Goal: Task Accomplishment & Management: Use online tool/utility

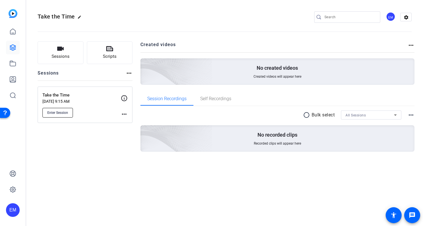
click at [66, 112] on span "Enter Session" at bounding box center [57, 112] width 21 height 5
click at [93, 27] on openreel-divider-bar at bounding box center [225, 29] width 374 height 17
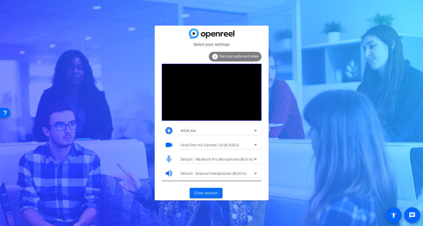
click at [210, 192] on span "Enter session" at bounding box center [206, 193] width 24 height 6
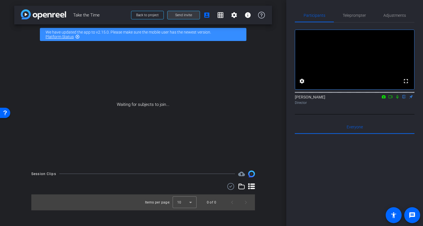
click at [192, 16] on span at bounding box center [183, 15] width 32 height 14
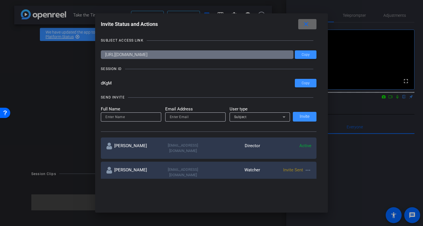
click at [308, 24] on mat-icon "close" at bounding box center [305, 24] width 7 height 7
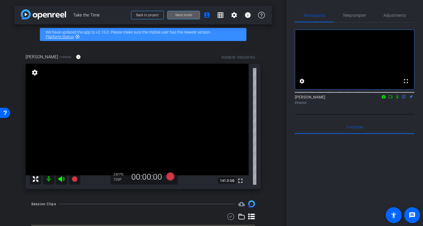
click at [278, 95] on div "arrow_back Take the Time Back to project Send invite account_box grid_on settin…" at bounding box center [143, 113] width 286 height 226
click at [358, 20] on span "Teleprompter" at bounding box center [354, 16] width 23 height 14
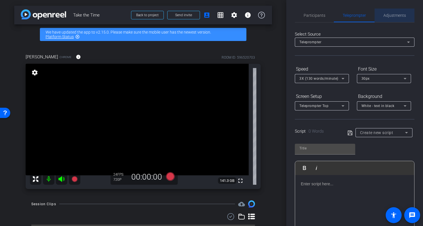
click at [387, 17] on span "Adjustments" at bounding box center [394, 15] width 22 height 4
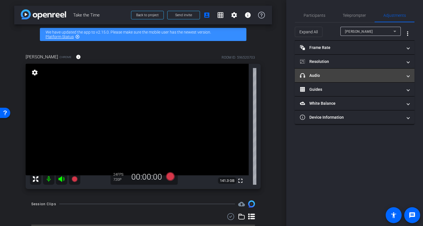
click at [321, 75] on mat-panel-title "headphone icon Audio" at bounding box center [351, 76] width 103 height 6
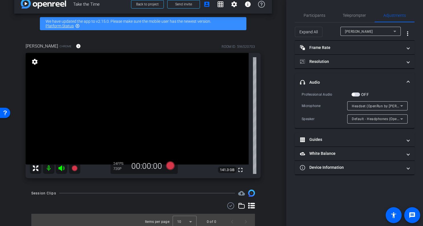
scroll to position [15, 0]
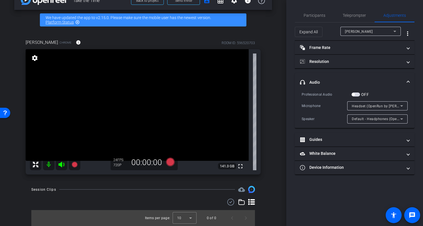
click at [277, 100] on div "arrow_back Take the Time Back to project Send invite account_box grid_on settin…" at bounding box center [143, 98] width 286 height 226
click at [278, 99] on div "arrow_back Take the Time Back to project Send invite account_box grid_on settin…" at bounding box center [143, 98] width 286 height 226
click at [280, 108] on div "arrow_back Take the Time Back to project Send invite account_box grid_on settin…" at bounding box center [143, 98] width 286 height 226
click at [312, 15] on span "Participants" at bounding box center [315, 15] width 22 height 4
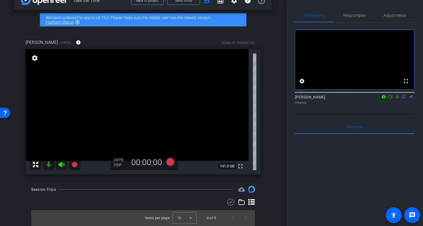
click at [277, 69] on div "arrow_back Take the Time Back to project Send invite account_box grid_on settin…" at bounding box center [143, 98] width 286 height 226
click at [274, 134] on div "arrow_back Take the Time Back to project Send invite account_box grid_on settin…" at bounding box center [143, 98] width 286 height 226
click at [270, 129] on div "Jim Bolton Chrome info ROOM ID: 596520703 fullscreen settings 141.3 GB 24 FPS 7…" at bounding box center [143, 105] width 258 height 150
click at [274, 57] on div "arrow_back Take the Time Back to project Send invite account_box grid_on settin…" at bounding box center [143, 98] width 286 height 226
click at [275, 58] on div "arrow_back Take the Time Back to project Send invite account_box grid_on settin…" at bounding box center [143, 98] width 286 height 226
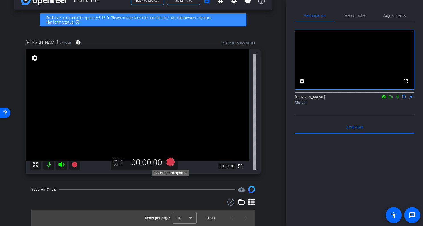
click at [171, 161] on icon at bounding box center [170, 162] width 9 height 9
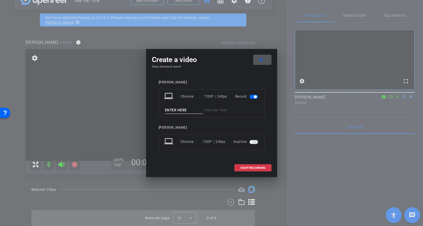
click at [186, 110] on input at bounding box center [184, 110] width 38 height 7
type input "jim1"
click at [250, 165] on span at bounding box center [253, 168] width 36 height 14
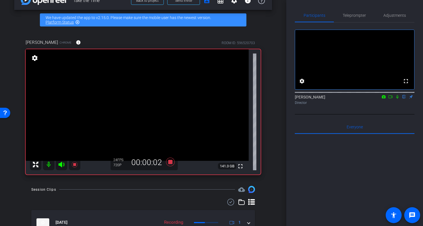
click at [397, 99] on icon at bounding box center [397, 97] width 5 height 4
click at [399, 99] on icon at bounding box center [397, 97] width 5 height 4
click at [397, 99] on icon at bounding box center [397, 97] width 5 height 4
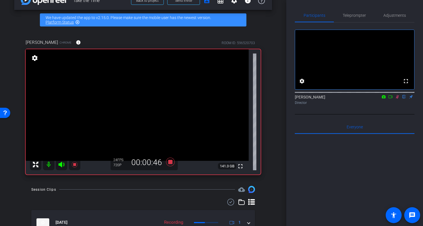
click at [397, 99] on icon at bounding box center [397, 97] width 3 height 4
click at [398, 99] on icon at bounding box center [397, 97] width 5 height 4
click at [397, 99] on icon at bounding box center [397, 97] width 5 height 4
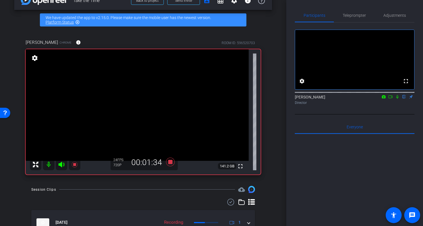
click at [397, 99] on icon at bounding box center [397, 97] width 5 height 4
click at [397, 99] on icon at bounding box center [397, 97] width 3 height 4
click at [397, 99] on icon at bounding box center [397, 97] width 5 height 4
click at [391, 99] on icon at bounding box center [390, 97] width 5 height 4
click at [404, 99] on icon at bounding box center [404, 97] width 3 height 4
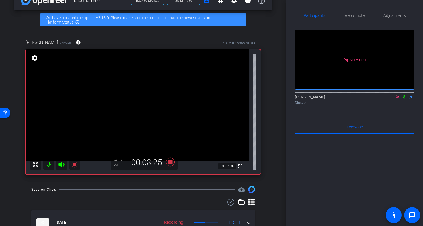
click at [397, 98] on icon at bounding box center [397, 96] width 3 height 3
click at [397, 99] on icon at bounding box center [397, 97] width 5 height 4
click at [392, 99] on icon at bounding box center [390, 97] width 5 height 4
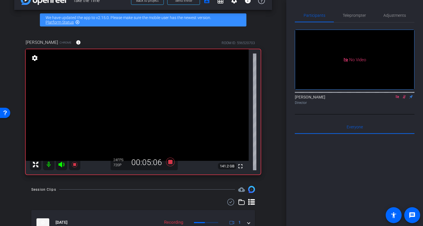
click at [386, 105] on div "EJ Massa Director" at bounding box center [355, 99] width 120 height 11
click at [404, 99] on icon at bounding box center [404, 97] width 5 height 4
click at [398, 98] on icon at bounding box center [397, 96] width 3 height 3
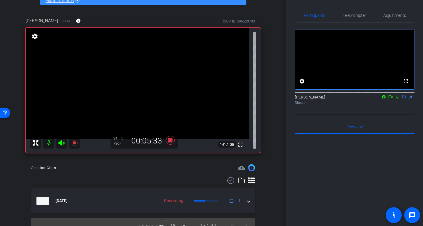
scroll to position [44, 0]
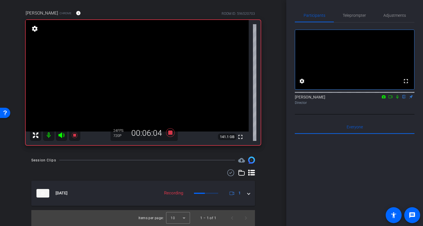
click at [397, 99] on icon at bounding box center [397, 97] width 5 height 4
click at [397, 99] on icon at bounding box center [397, 97] width 3 height 4
click at [397, 99] on icon at bounding box center [397, 97] width 5 height 4
click at [391, 99] on icon at bounding box center [390, 97] width 5 height 4
click at [404, 99] on icon at bounding box center [404, 97] width 5 height 4
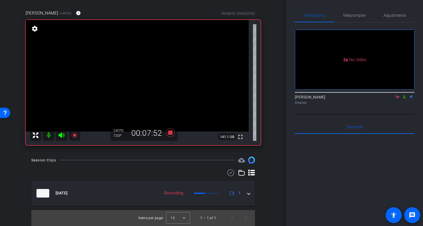
click at [398, 98] on icon at bounding box center [397, 96] width 3 height 3
click at [397, 99] on icon at bounding box center [397, 97] width 2 height 4
click at [392, 98] on icon at bounding box center [390, 96] width 4 height 3
click at [404, 99] on icon at bounding box center [404, 97] width 5 height 4
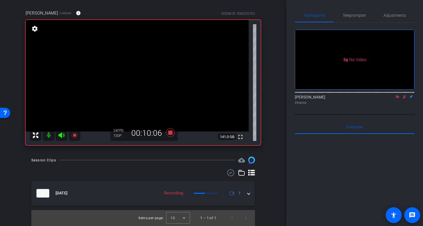
click at [403, 99] on icon at bounding box center [404, 97] width 5 height 4
click at [397, 98] on icon at bounding box center [397, 96] width 3 height 3
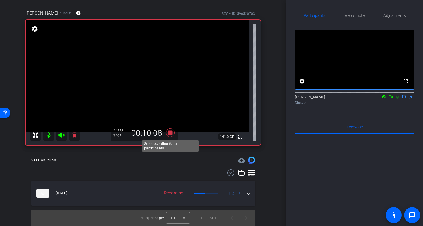
click at [169, 136] on icon at bounding box center [170, 133] width 14 height 10
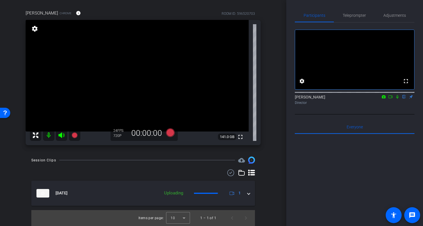
click at [315, 146] on div at bounding box center [355, 204] width 120 height 141
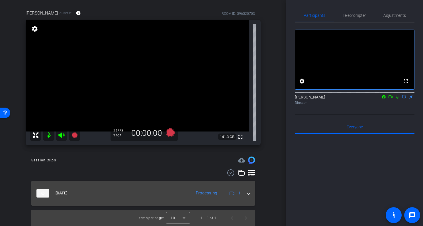
click at [248, 194] on span at bounding box center [248, 193] width 2 height 6
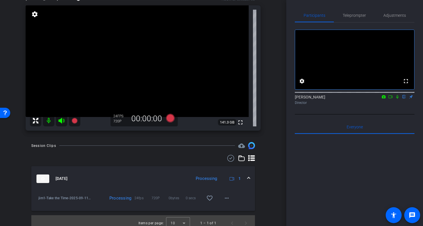
scroll to position [63, 0]
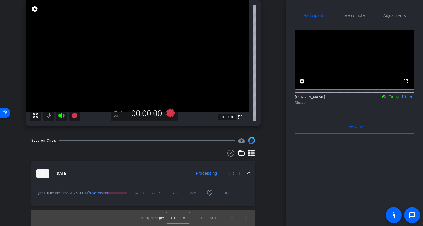
click at [276, 177] on div "arrow_back Take the Time Back to project Send invite account_box grid_on settin…" at bounding box center [143, 113] width 286 height 226
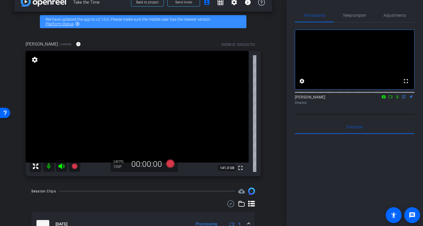
scroll to position [13, 0]
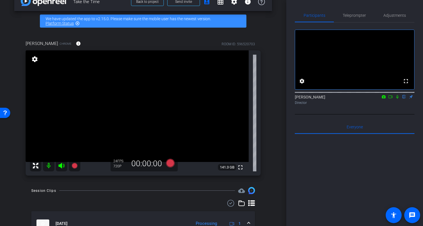
click at [270, 122] on div "Jim Bolton Chrome info ROOM ID: 596520703 fullscreen settings 141.3 GB 24 FPS 7…" at bounding box center [143, 106] width 258 height 150
click at [271, 103] on div "Jim Bolton Chrome info ROOM ID: 596520703 fullscreen settings 141.3 GB 24 FPS 7…" at bounding box center [143, 106] width 258 height 150
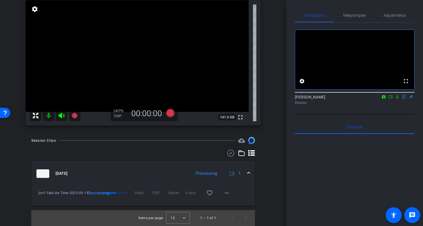
scroll to position [0, 0]
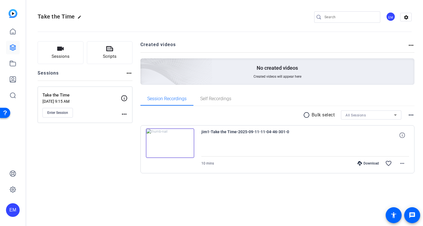
click at [97, 139] on div "Sessions Scripts Sessions more_horiz Take the Time [DATE] 9:15 AM Enter Session…" at bounding box center [85, 116] width 95 height 150
click at [69, 48] on button "Sessions" at bounding box center [61, 52] width 46 height 23
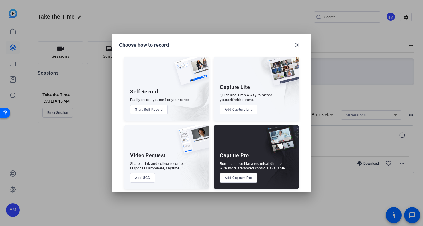
click at [245, 182] on button "Add Capture Pro" at bounding box center [238, 178] width 37 height 10
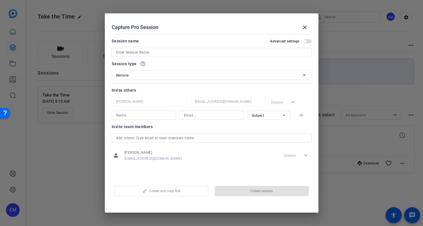
click at [183, 49] on input at bounding box center [211, 52] width 191 height 7
click at [183, 51] on input at bounding box center [211, 52] width 191 height 7
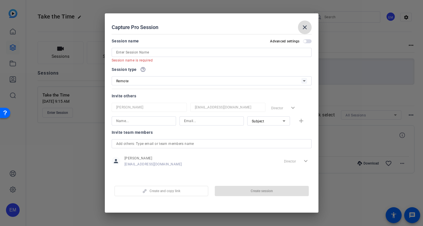
click at [307, 25] on mat-icon "close" at bounding box center [304, 27] width 7 height 7
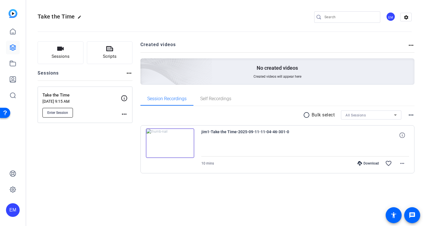
click at [65, 110] on span "Enter Session" at bounding box center [57, 112] width 21 height 5
click at [66, 110] on span "Enter Session" at bounding box center [57, 112] width 21 height 5
click at [54, 111] on span "Enter Session" at bounding box center [57, 112] width 21 height 5
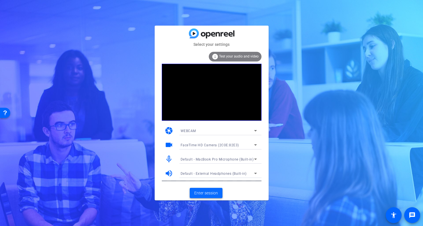
click at [207, 192] on span "Enter session" at bounding box center [206, 193] width 24 height 6
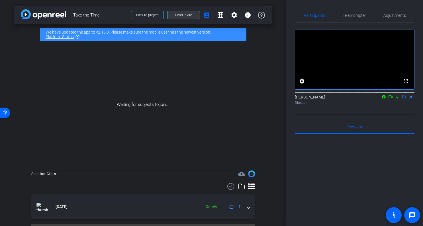
click at [183, 14] on span "Send invite" at bounding box center [183, 15] width 17 height 5
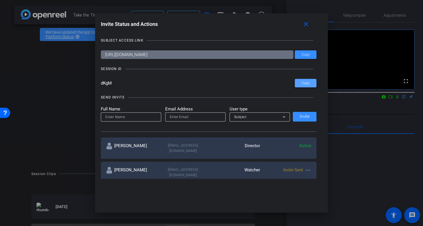
click at [301, 83] on span at bounding box center [306, 83] width 22 height 14
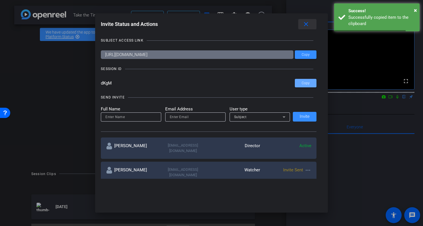
click at [305, 22] on mat-icon "close" at bounding box center [305, 24] width 7 height 7
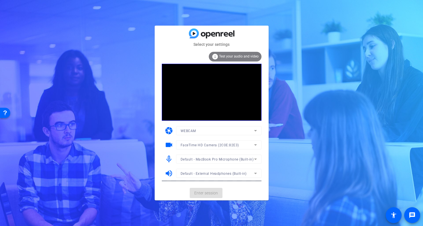
click at [207, 192] on mat-card-actions "Enter session" at bounding box center [212, 193] width 114 height 15
click at [207, 194] on span "Enter session" at bounding box center [206, 193] width 24 height 6
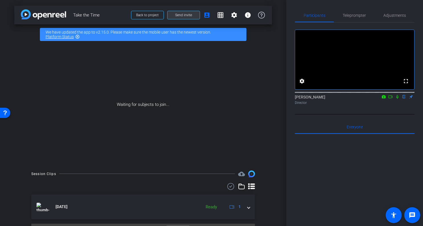
click at [193, 13] on span at bounding box center [183, 15] width 32 height 14
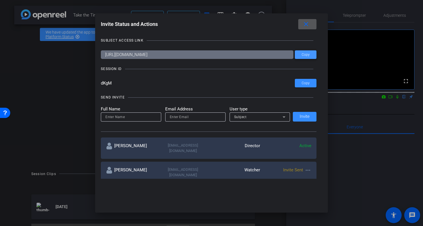
click at [306, 54] on span "Copy" at bounding box center [306, 55] width 8 height 4
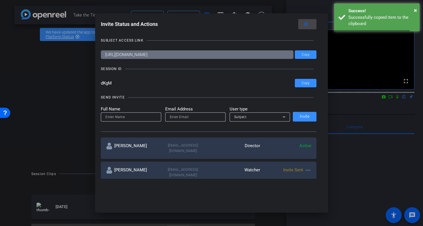
click at [305, 26] on mat-icon "close" at bounding box center [305, 24] width 7 height 7
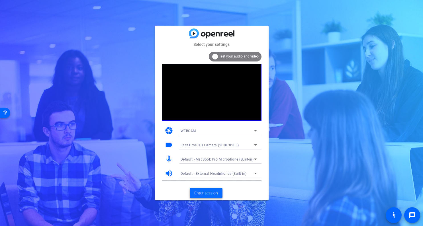
click at [211, 194] on span "Enter session" at bounding box center [206, 193] width 24 height 6
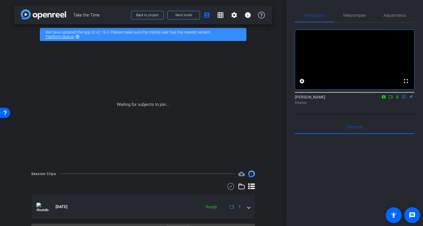
click at [402, 99] on mat-icon "flip" at bounding box center [404, 96] width 7 height 5
click at [390, 15] on span "Adjustments" at bounding box center [394, 15] width 22 height 4
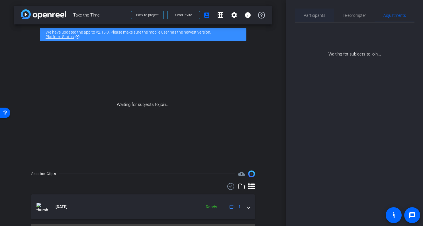
click at [322, 17] on span "Participants" at bounding box center [315, 15] width 22 height 4
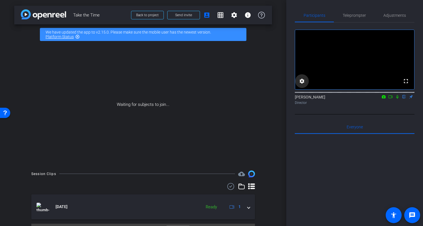
click at [300, 85] on mat-icon "settings" at bounding box center [301, 81] width 7 height 7
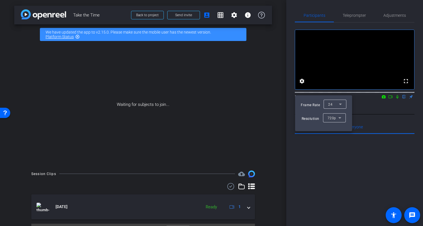
click at [300, 90] on div at bounding box center [211, 113] width 423 height 226
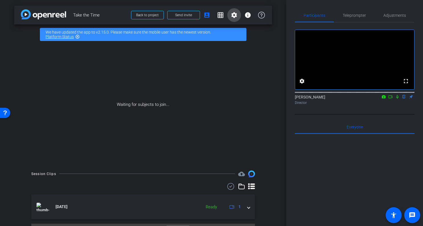
click at [235, 15] on mat-icon "settings" at bounding box center [234, 15] width 7 height 7
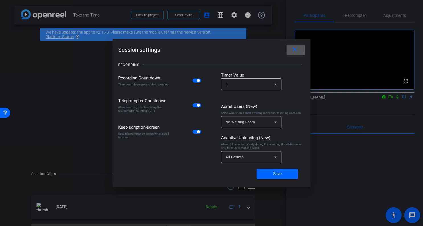
click at [295, 53] on mat-icon "close" at bounding box center [294, 49] width 7 height 7
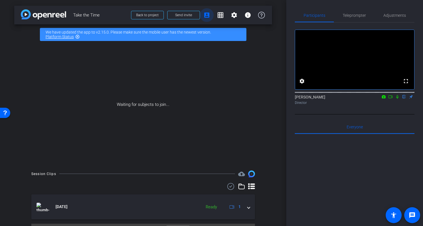
click at [206, 15] on mat-icon "account_box" at bounding box center [206, 15] width 7 height 7
